Goal: Use online tool/utility: Utilize a website feature to perform a specific function

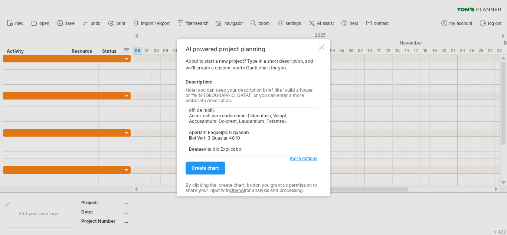
scroll to position [39, 0]
click at [234, 132] on textarea at bounding box center [252, 131] width 132 height 48
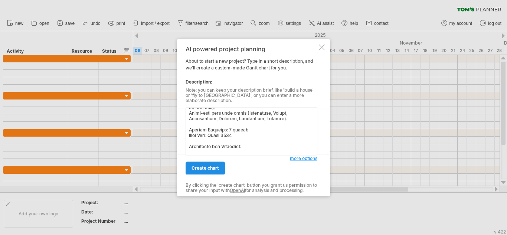
type textarea "Create a Gantt Chart for the Vernova Events Management System Project (EMS) usi…"
click at [209, 165] on span "create chart" at bounding box center [205, 168] width 27 height 6
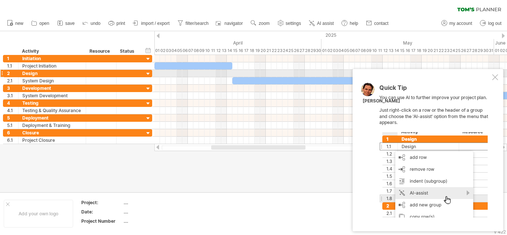
click at [495, 76] on div at bounding box center [495, 77] width 6 height 6
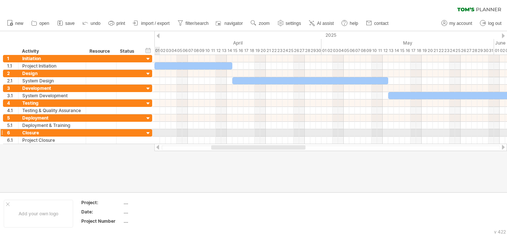
click at [148, 134] on div at bounding box center [148, 133] width 7 height 7
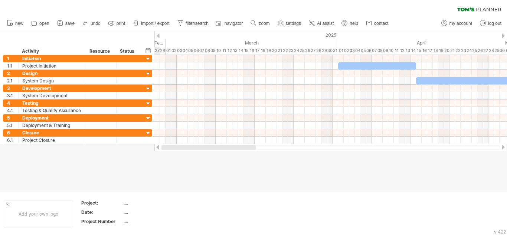
drag, startPoint x: 258, startPoint y: 146, endPoint x: 166, endPoint y: 154, distance: 91.6
click at [166, 154] on div "Trying to reach [DOMAIN_NAME] Connected again... 0% clear filter new 1" at bounding box center [253, 117] width 507 height 235
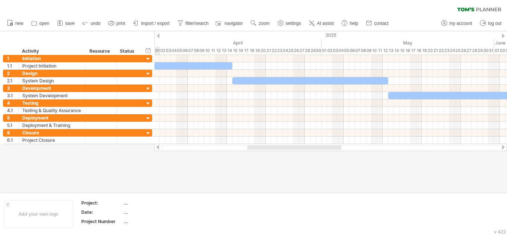
drag, startPoint x: 232, startPoint y: 148, endPoint x: 274, endPoint y: 151, distance: 42.5
click at [274, 151] on div "Trying to reach [DOMAIN_NAME] Connected again... 0% clear filter new 1" at bounding box center [253, 117] width 507 height 235
click at [146, 48] on div "hide start/end/duration show start/end/duration" at bounding box center [148, 50] width 7 height 8
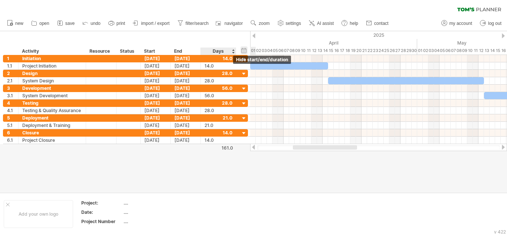
click at [241, 51] on div "hide start/end/duration show start/end/duration" at bounding box center [244, 50] width 7 height 8
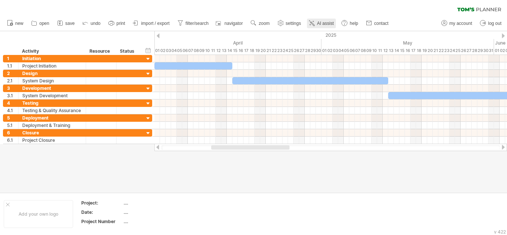
click at [317, 21] on link "AI assist" at bounding box center [321, 24] width 29 height 10
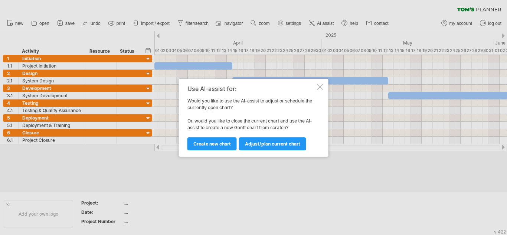
click at [320, 87] on div at bounding box center [320, 87] width 6 height 6
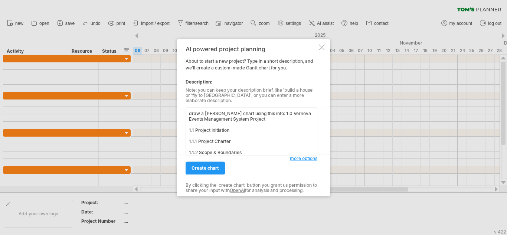
scroll to position [223, 0]
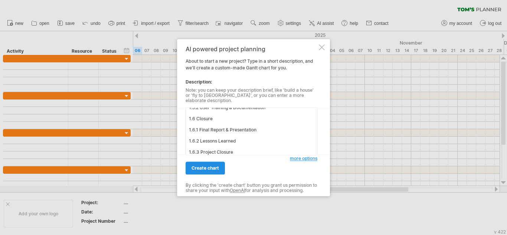
type textarea "draw a [PERSON_NAME] chart using this info: 1.0 Vernova Events Management Syste…"
click at [200, 162] on link "create chart" at bounding box center [205, 167] width 39 height 13
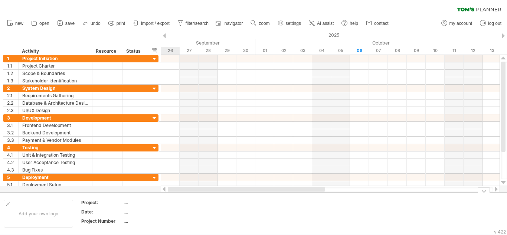
drag, startPoint x: 258, startPoint y: 189, endPoint x: 153, endPoint y: 194, distance: 105.2
click at [153, 194] on div "Trying to reach [DOMAIN_NAME] Connected again... 0% clear filter new 1" at bounding box center [253, 117] width 507 height 235
click at [316, 22] on icon at bounding box center [311, 22] width 7 height 7
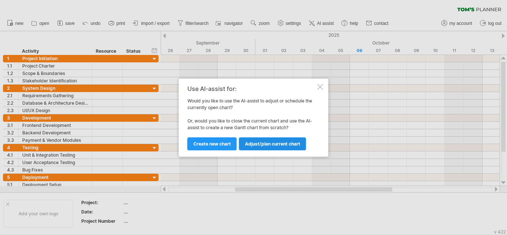
click at [269, 140] on link "Adjust/plan current chart" at bounding box center [272, 143] width 67 height 13
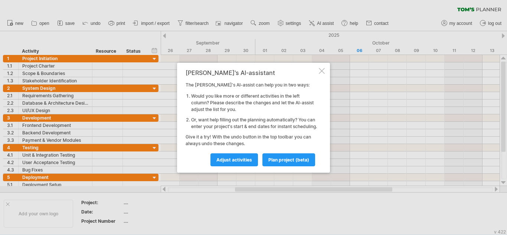
click at [320, 68] on div at bounding box center [322, 71] width 6 height 6
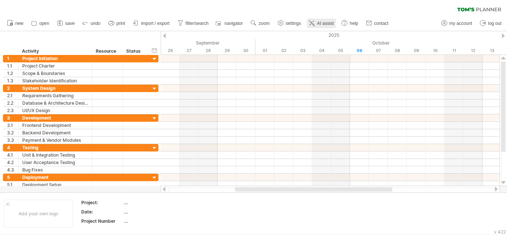
click at [310, 24] on icon at bounding box center [311, 22] width 7 height 7
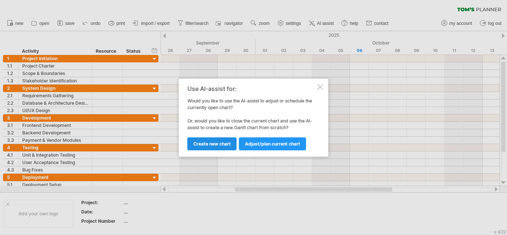
click at [219, 141] on span "Create new chart" at bounding box center [211, 144] width 37 height 6
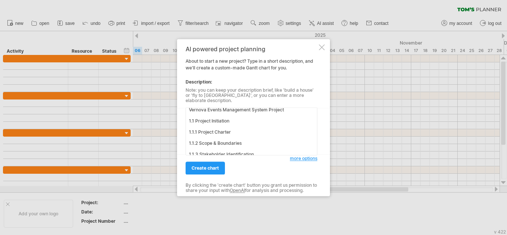
scroll to position [0, 0]
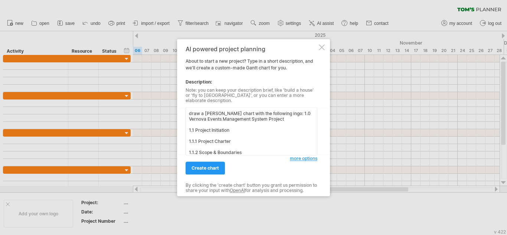
click at [239, 121] on textarea "draw a [PERSON_NAME] chart with the following ingo: 1.0 Vernova Events Manageme…" at bounding box center [252, 131] width 132 height 48
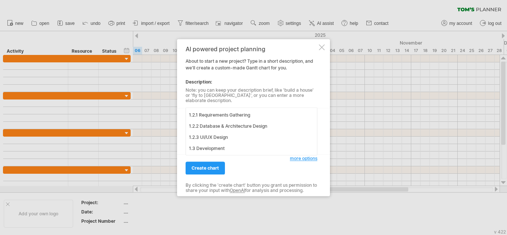
scroll to position [226, 0]
drag, startPoint x: 188, startPoint y: 128, endPoint x: 264, endPoint y: 190, distance: 98.3
click at [264, 189] on div "AI powered project planning About to start a new project? Type in a short descr…" at bounding box center [252, 118] width 132 height 144
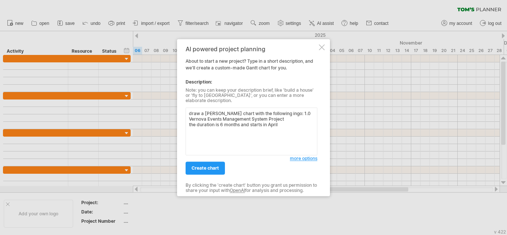
scroll to position [0, 0]
paste textarea "Vernova Events Management System Project 6 months Project Initiation 2 weeks De…"
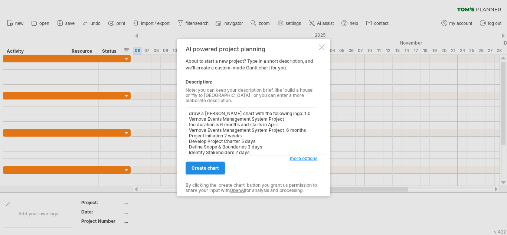
type textarea "draw a [PERSON_NAME] chart with the following ingo: 1.0 Vernova Events Manageme…"
click at [213, 166] on span "create chart" at bounding box center [205, 168] width 27 height 6
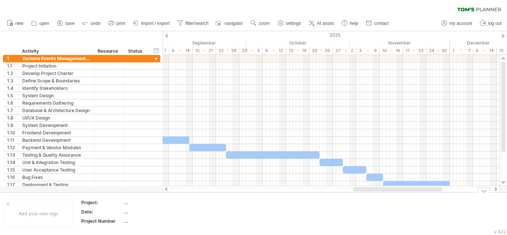
drag, startPoint x: 270, startPoint y: 188, endPoint x: 406, endPoint y: 193, distance: 136.0
click at [406, 193] on div "Trying to reach [DOMAIN_NAME] Connected again... 0% clear filter new 1" at bounding box center [253, 117] width 507 height 235
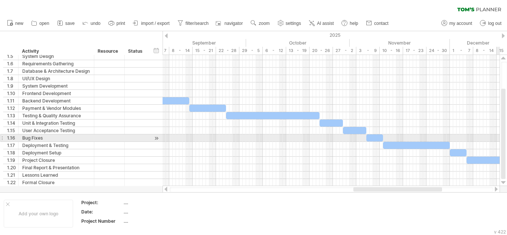
drag, startPoint x: 503, startPoint y: 108, endPoint x: 434, endPoint y: 188, distance: 106.1
click at [497, 142] on div "Trying to reach [DOMAIN_NAME] Connected again... 0% clear filter new 1" at bounding box center [253, 117] width 507 height 235
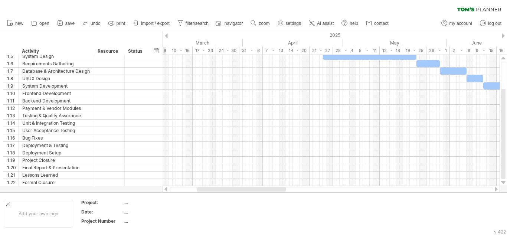
drag, startPoint x: 409, startPoint y: 190, endPoint x: 253, endPoint y: 190, distance: 156.3
click at [253, 190] on div at bounding box center [241, 189] width 89 height 4
click at [262, 20] on link "zoom" at bounding box center [260, 24] width 23 height 10
click at [290, 45] on div "Week" at bounding box center [285, 42] width 41 height 12
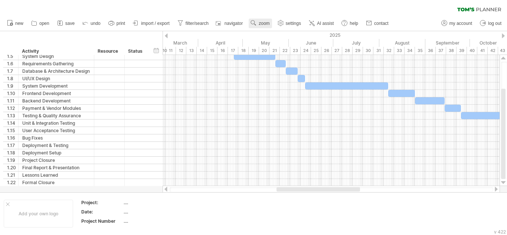
click at [265, 22] on span "zoom" at bounding box center [264, 23] width 11 height 5
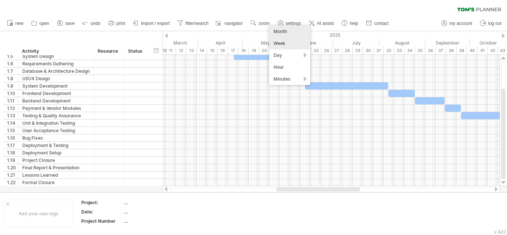
click at [297, 31] on div "Month" at bounding box center [289, 32] width 41 height 12
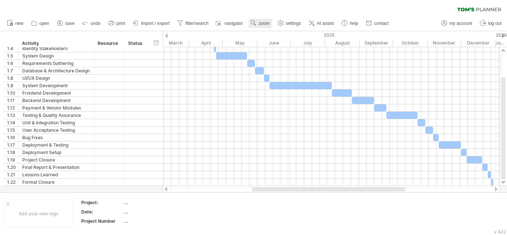
click at [257, 22] on use at bounding box center [253, 22] width 7 height 7
click at [248, 3] on div "clear filter reapply filter" at bounding box center [253, 8] width 507 height 16
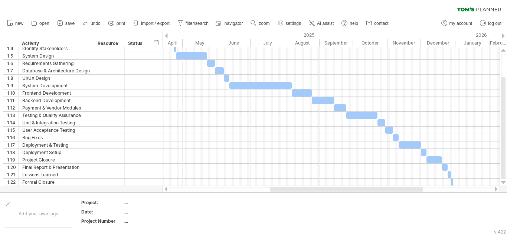
drag, startPoint x: 289, startPoint y: 190, endPoint x: 307, endPoint y: 192, distance: 17.9
click at [307, 192] on div at bounding box center [331, 189] width 337 height 7
click at [255, 19] on link "zoom" at bounding box center [260, 24] width 23 height 10
click at [272, 38] on div "Week" at bounding box center [279, 40] width 41 height 12
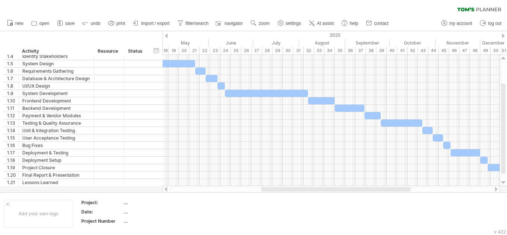
drag, startPoint x: 268, startPoint y: 189, endPoint x: 279, endPoint y: 191, distance: 11.7
